Goal: Task Accomplishment & Management: Manage account settings

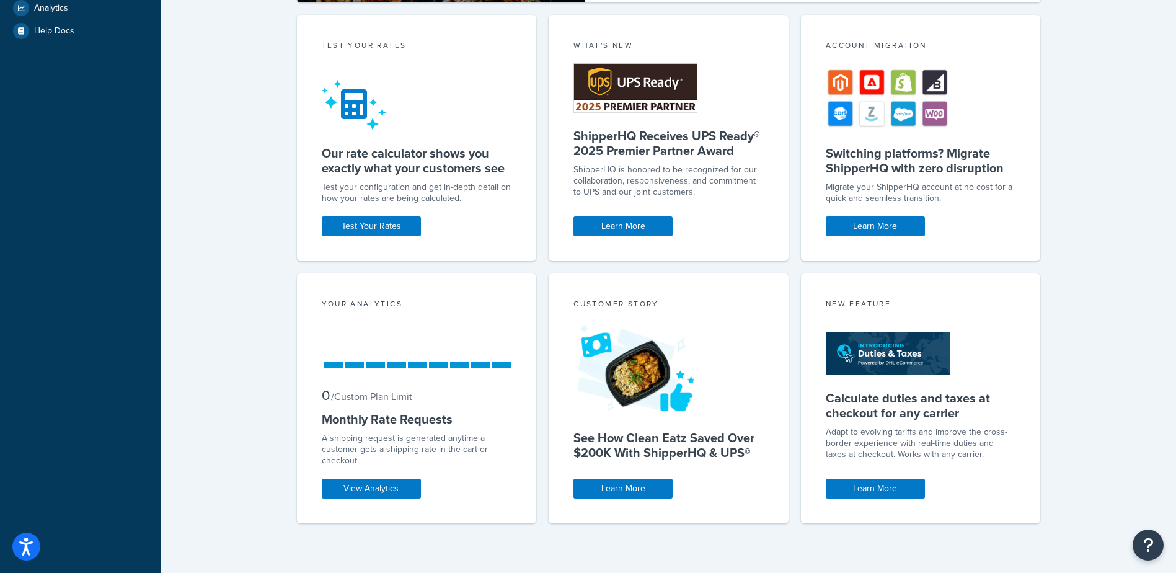
scroll to position [2, 0]
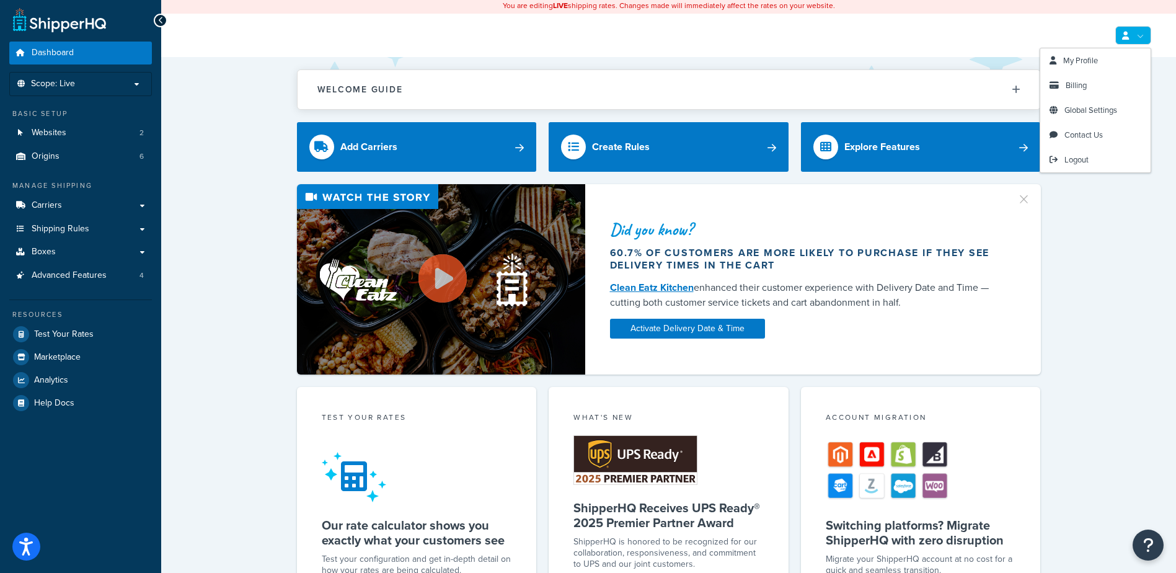
click at [1124, 35] on icon at bounding box center [1125, 36] width 7 height 8
click at [1080, 99] on link "Global Settings" at bounding box center [1095, 110] width 110 height 25
click at [1077, 84] on span "Billing" at bounding box center [1075, 85] width 21 height 12
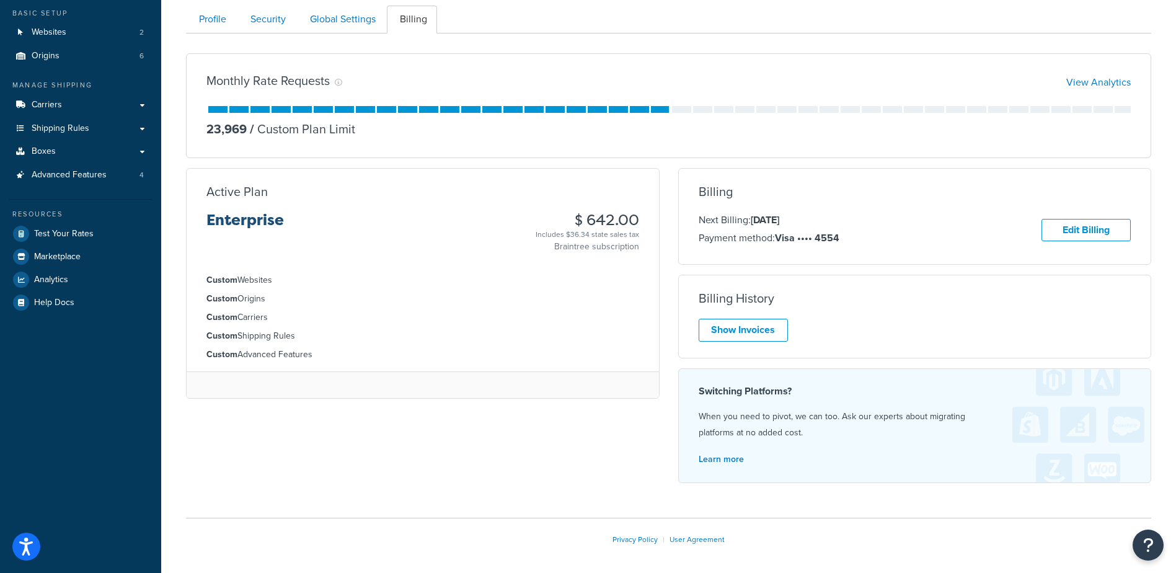
scroll to position [124, 0]
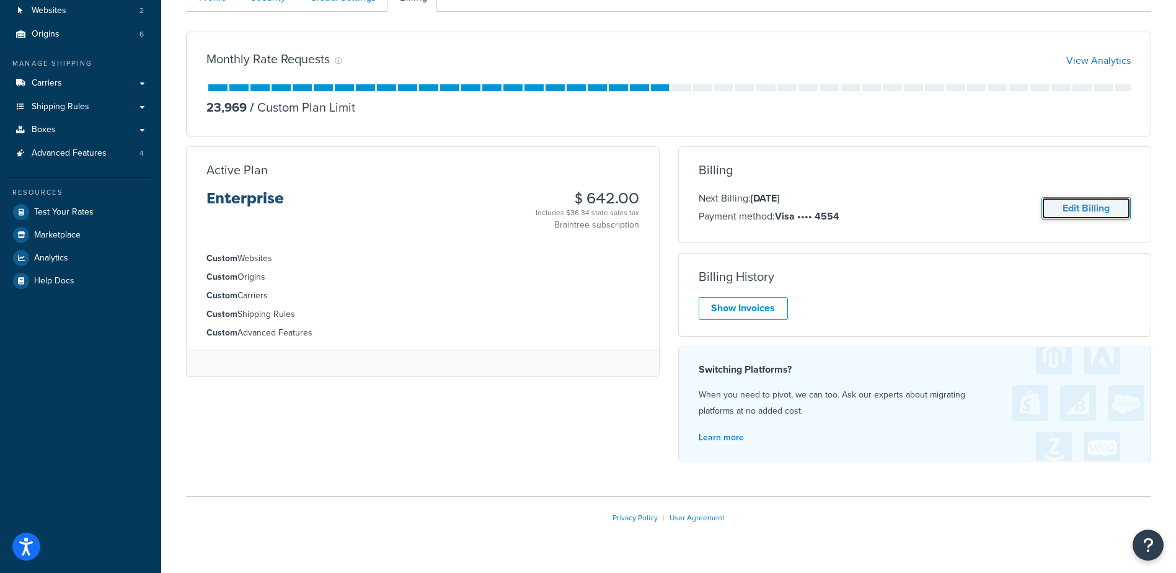
click at [1070, 203] on link "Edit Billing" at bounding box center [1085, 208] width 89 height 23
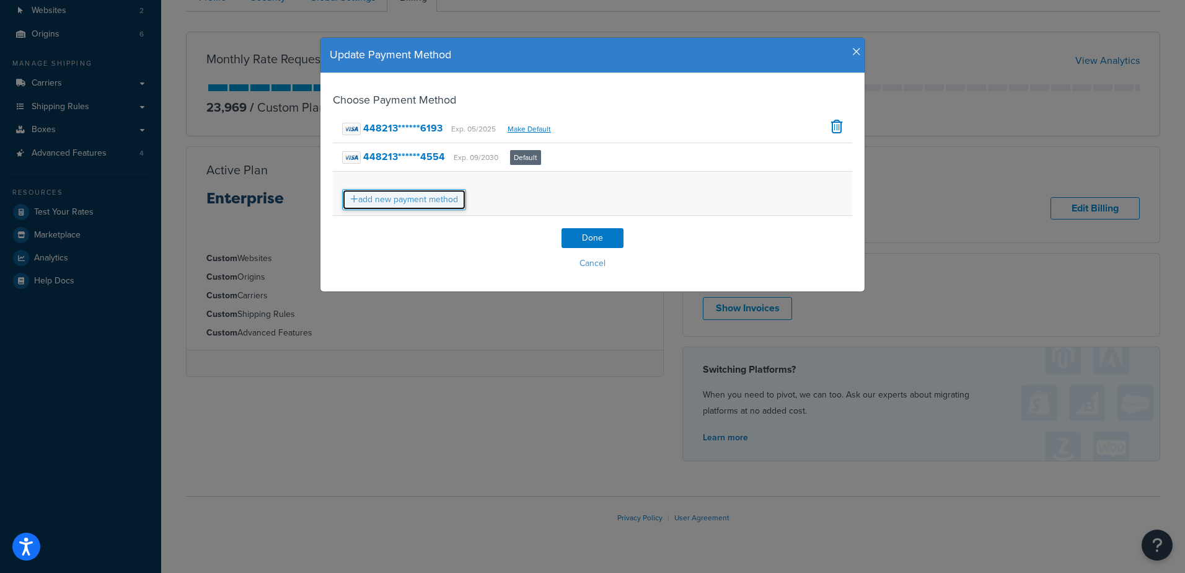
click at [393, 200] on link "add new payment method" at bounding box center [404, 199] width 124 height 21
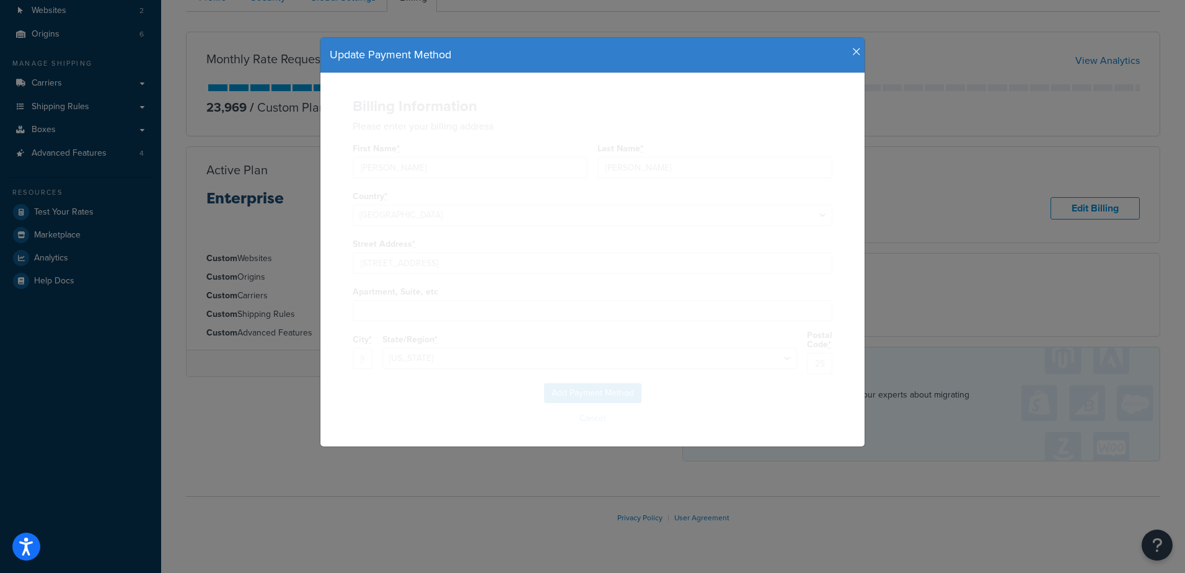
select select "SC"
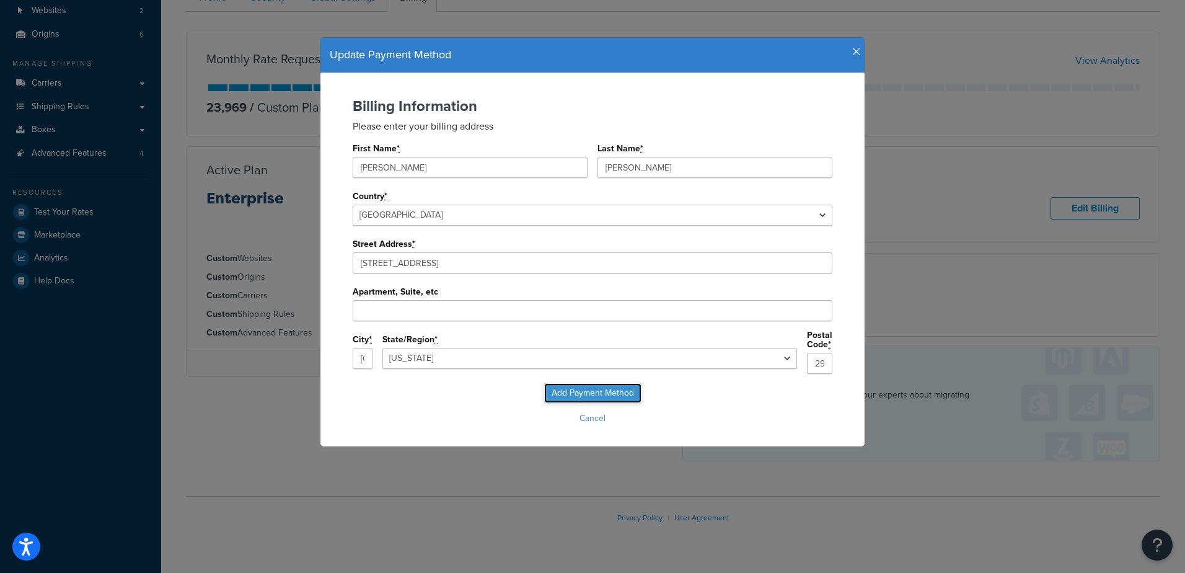
click at [593, 391] on input "Add Payment Method" at bounding box center [592, 393] width 97 height 20
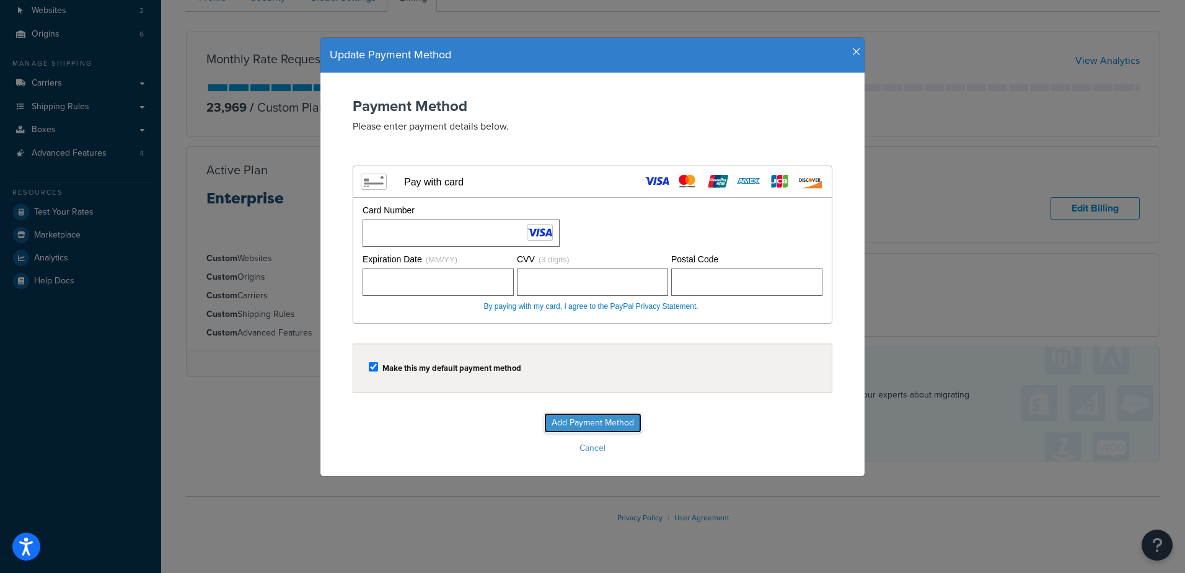
click at [565, 417] on input "Add Payment Method" at bounding box center [592, 423] width 97 height 20
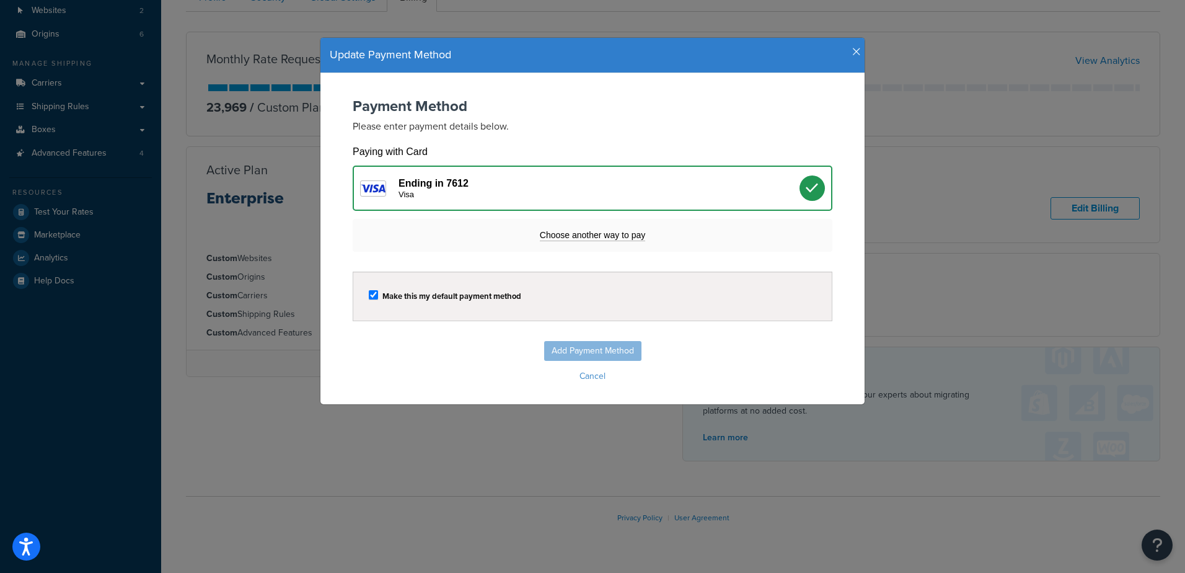
click at [852, 50] on icon "button" at bounding box center [856, 51] width 9 height 11
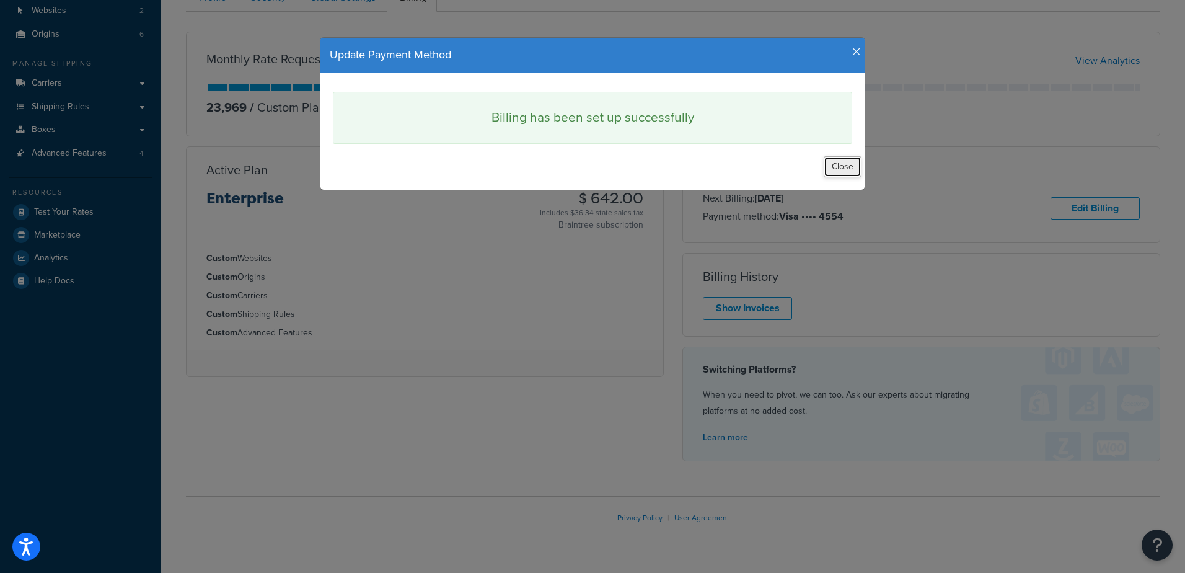
click at [844, 165] on button "Close" at bounding box center [843, 166] width 38 height 21
